Goal: Find specific page/section: Find specific page/section

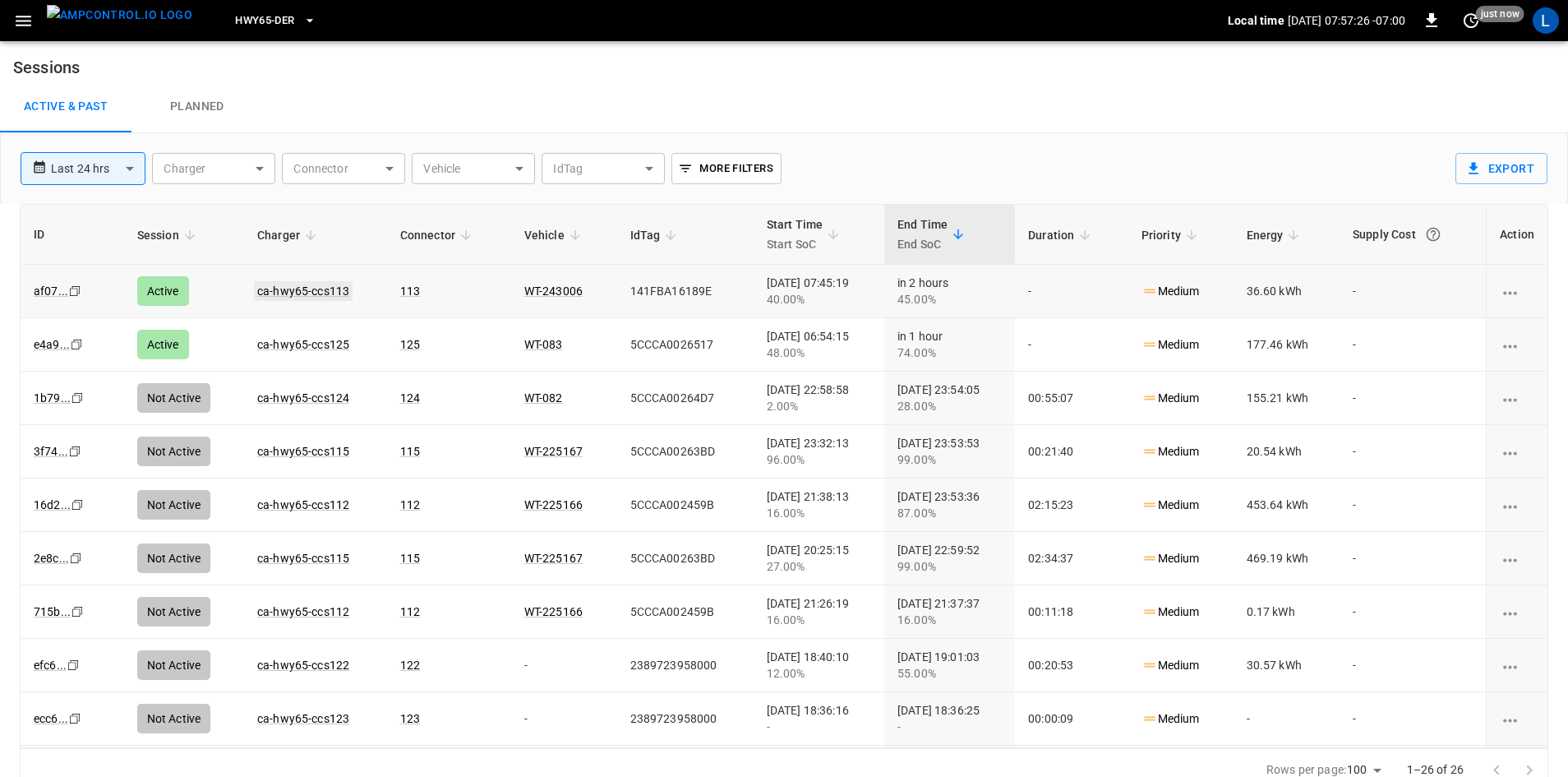
click at [286, 287] on link "ca-hwy65-ccs113" at bounding box center [303, 291] width 99 height 20
click at [321, 344] on link "ca-hwy65-ccs125" at bounding box center [303, 345] width 99 height 20
